Goal: Check status: Check status

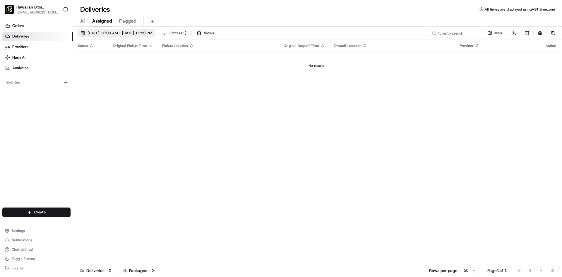
click at [138, 32] on span "[DATE] 12:00 AM - [DATE] 11:59 PM" at bounding box center [120, 32] width 65 height 5
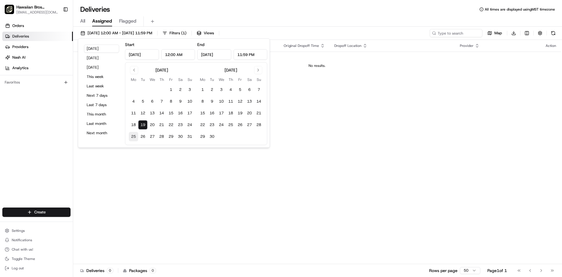
click at [134, 136] on button "25" at bounding box center [133, 136] width 9 height 9
type input "[DATE]"
click at [381, 69] on td "No results." at bounding box center [317, 66] width 488 height 28
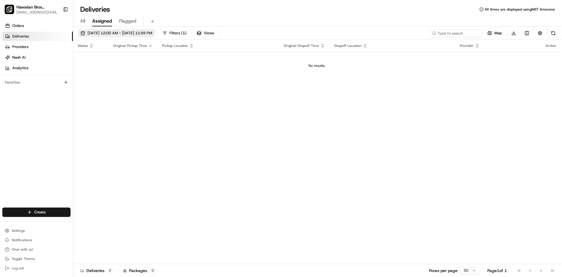
click at [108, 35] on span "[DATE] 12:00 AM - [DATE] 11:59 PM" at bounding box center [120, 32] width 65 height 5
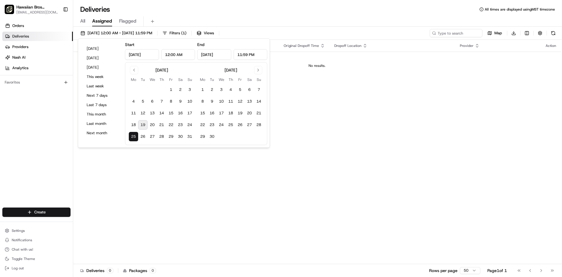
click at [147, 122] on button "19" at bounding box center [142, 124] width 9 height 9
type input "[DATE]"
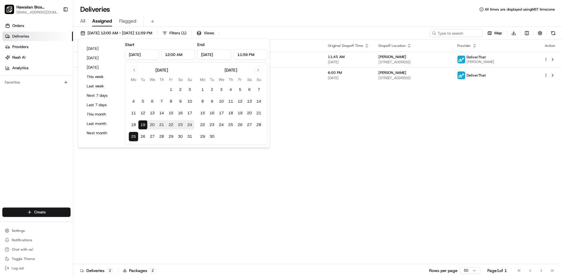
click at [398, 165] on div "Status Original Pickup Time Pickup Location Original Dropoff Time Dropoff Locat…" at bounding box center [317, 152] width 488 height 224
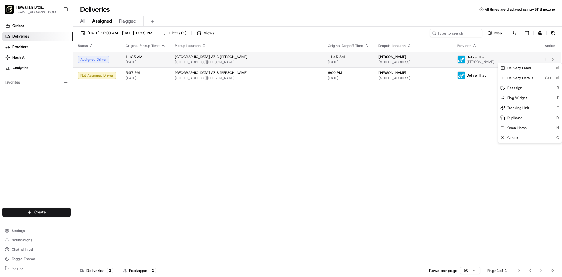
click at [544, 60] on html "Hawaiian Bros (Tucson_AZ_S. [PERSON_NAME]) [EMAIL_ADDRESS][DOMAIN_NAME] Toggle …" at bounding box center [281, 138] width 562 height 277
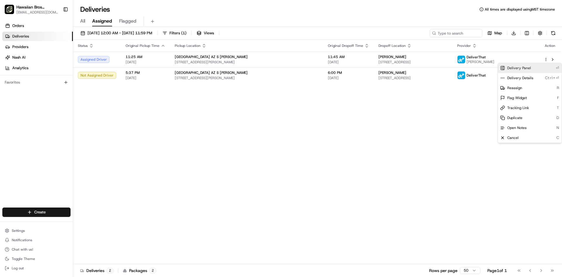
click at [537, 70] on div "Delivery Panel ⏎" at bounding box center [530, 68] width 64 height 10
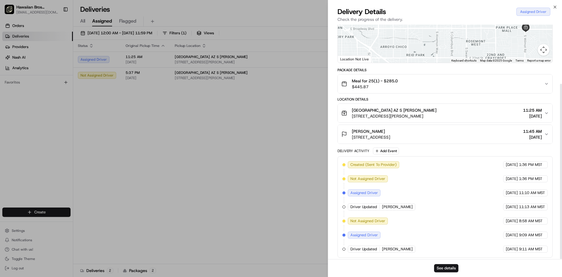
scroll to position [79, 0]
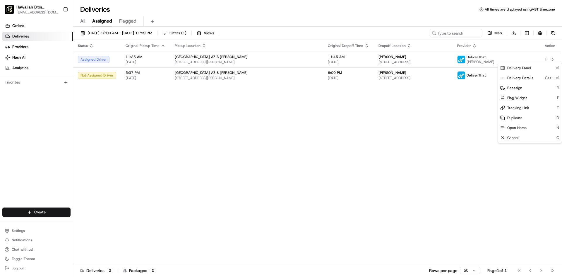
click at [433, 125] on div "Status Original Pickup Time Pickup Location Original Dropoff Time Dropoff Locat…" at bounding box center [317, 152] width 488 height 224
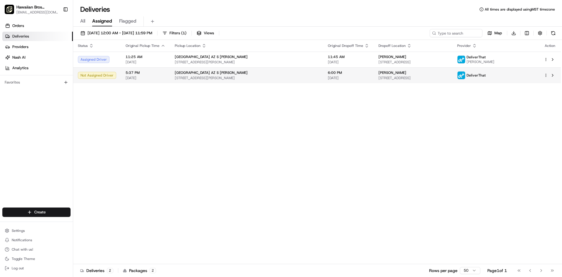
click at [547, 75] on html "Hawaiian Bros (Tucson_AZ_S. [PERSON_NAME]) [EMAIL_ADDRESS][DOMAIN_NAME] Toggle …" at bounding box center [281, 138] width 562 height 277
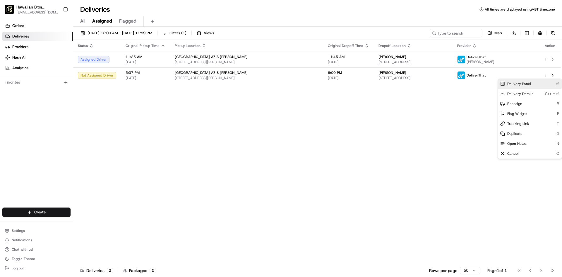
click at [528, 83] on span "Delivery Panel" at bounding box center [519, 83] width 24 height 5
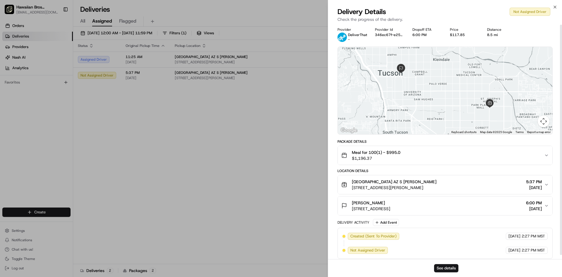
scroll to position [0, 0]
